Goal: Information Seeking & Learning: Learn about a topic

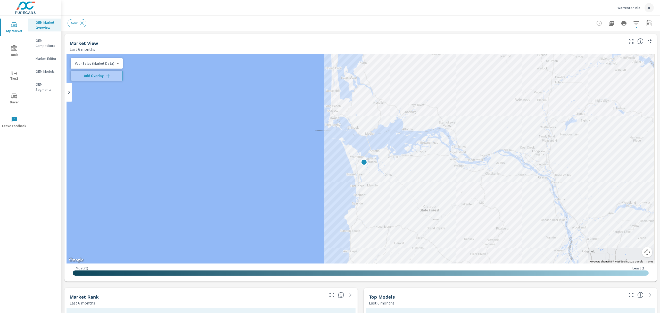
click at [47, 239] on div "OEM Market Overview OEM Competitors Market Editor OEM Models OEM Segments" at bounding box center [44, 163] width 33 height 297
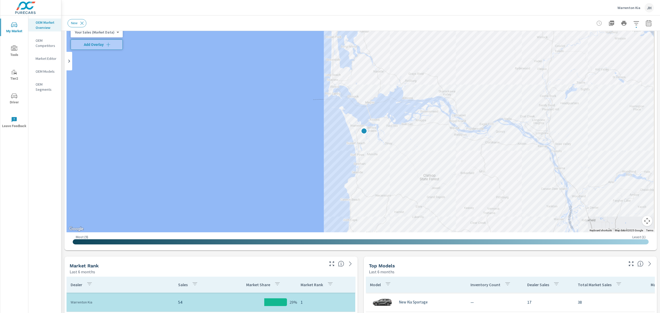
drag, startPoint x: 662, startPoint y: 133, endPoint x: 662, endPoint y: 140, distance: 8.0
click at [660, 140] on html "My Market Tools Tier2 Driver Leave Feedback OEM Market Overview OEM Competitors…" at bounding box center [330, 156] width 660 height 313
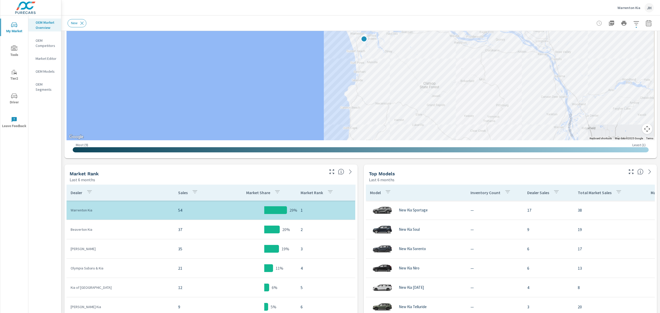
scroll to position [129, 0]
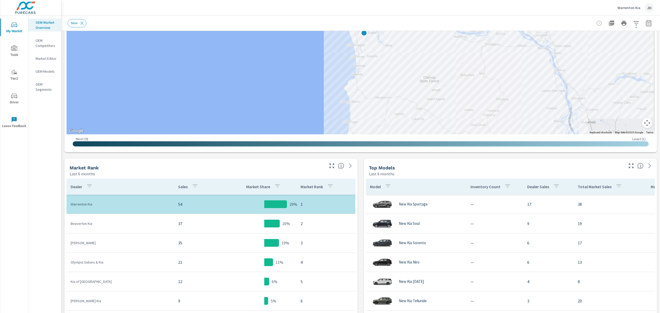
click at [531, 6] on div "Warrenton Kia JH" at bounding box center [361, 7] width 586 height 15
drag, startPoint x: 575, startPoint y: 19, endPoint x: 635, endPoint y: 32, distance: 61.3
click at [575, 19] on div "New" at bounding box center [361, 22] width 586 height 15
click at [633, 26] on icon "button" at bounding box center [636, 23] width 6 height 6
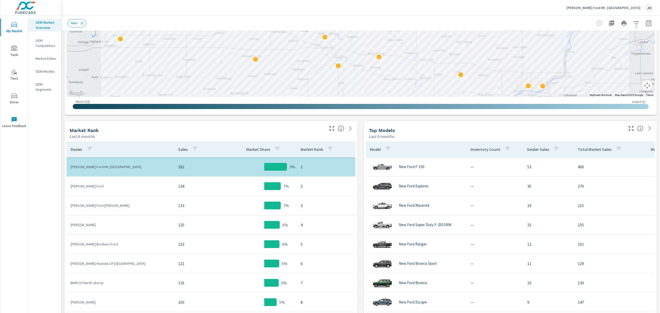
scroll to position [167, 0]
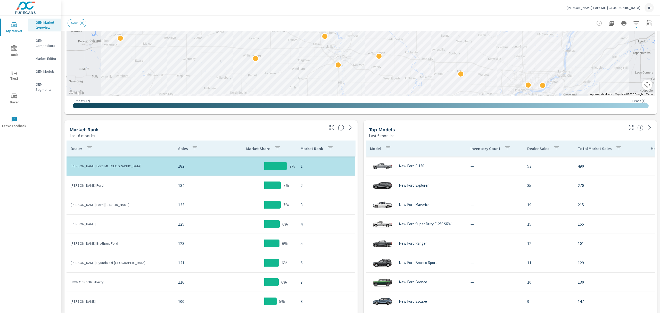
click at [38, 203] on div "OEM Market Overview OEM Competitors Market Editor OEM Models OEM Segments" at bounding box center [44, 163] width 33 height 297
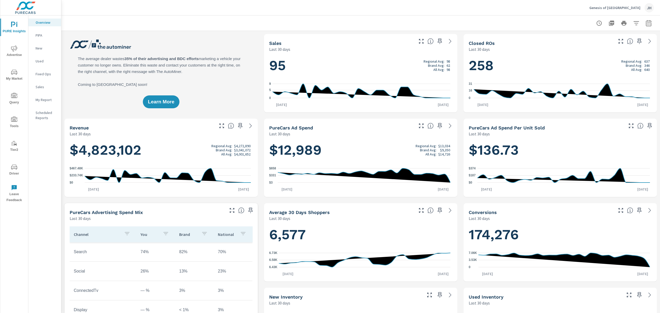
click at [13, 73] on icon "nav menu" at bounding box center [14, 73] width 3 height 0
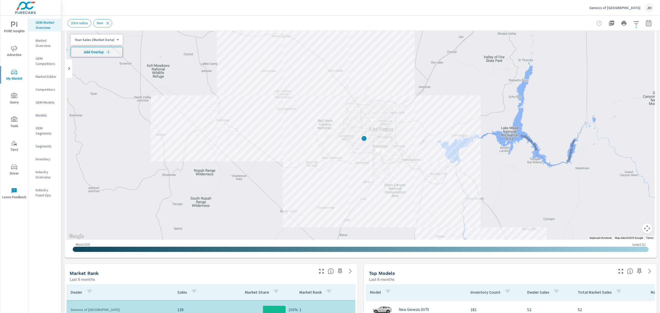
scroll to position [34, 0]
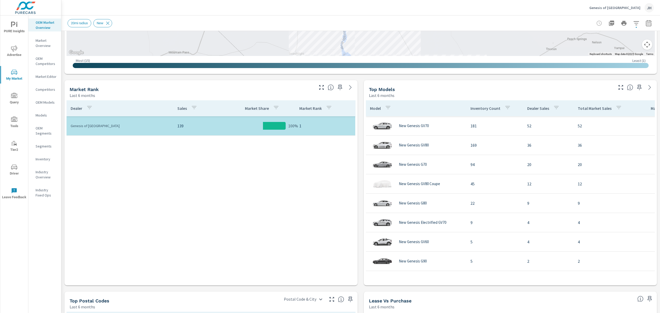
scroll to position [206, 0]
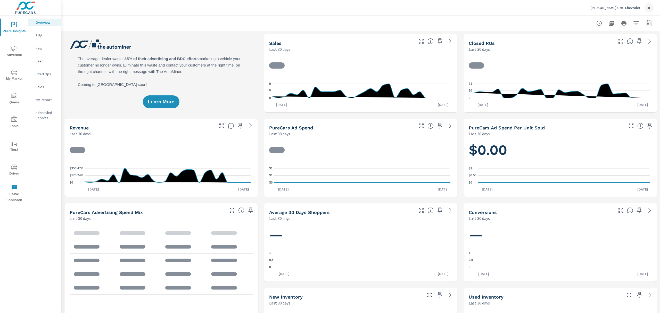
click at [12, 74] on icon "nav menu" at bounding box center [14, 72] width 6 height 5
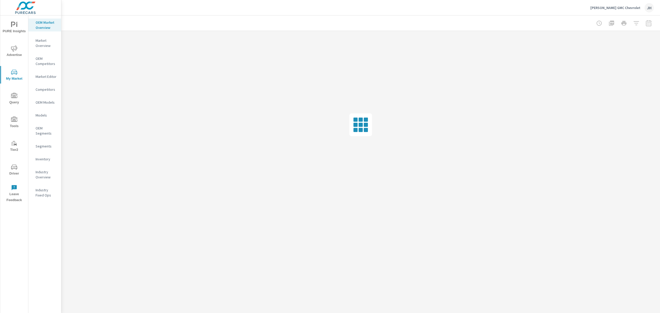
drag, startPoint x: 13, startPoint y: 72, endPoint x: 135, endPoint y: 10, distance: 136.5
click at [13, 72] on icon "nav menu" at bounding box center [14, 72] width 6 height 6
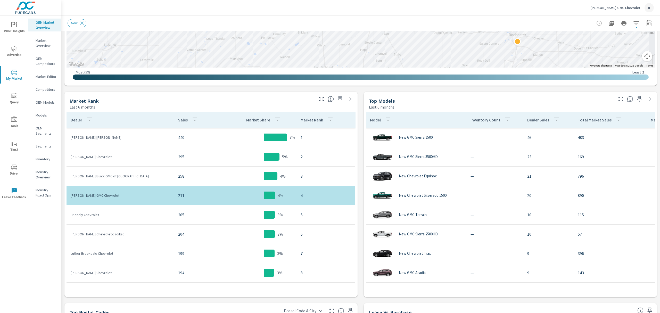
scroll to position [205, 0]
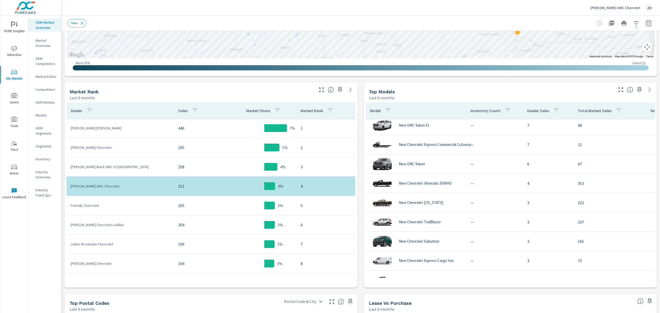
scroll to position [241, 0]
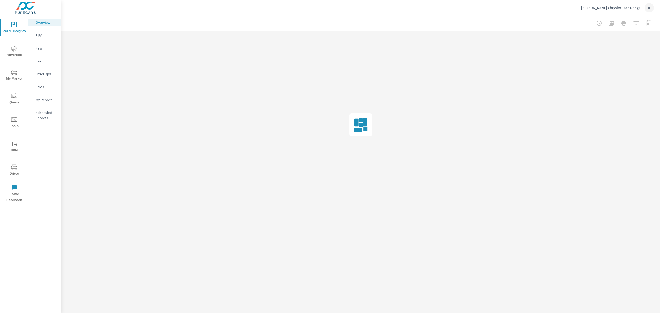
click at [12, 73] on icon "nav menu" at bounding box center [14, 72] width 6 height 5
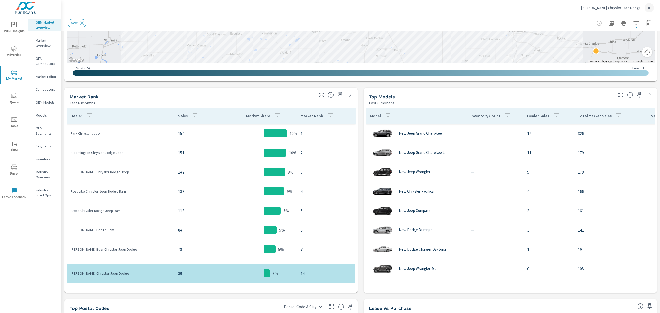
scroll to position [214, 0]
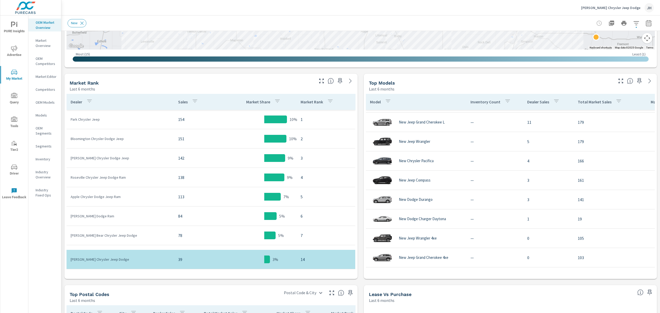
scroll to position [32, 0]
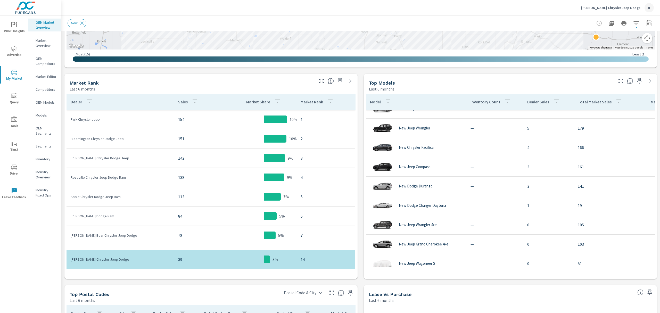
scroll to position [20, 0]
